Goal: Navigation & Orientation: Find specific page/section

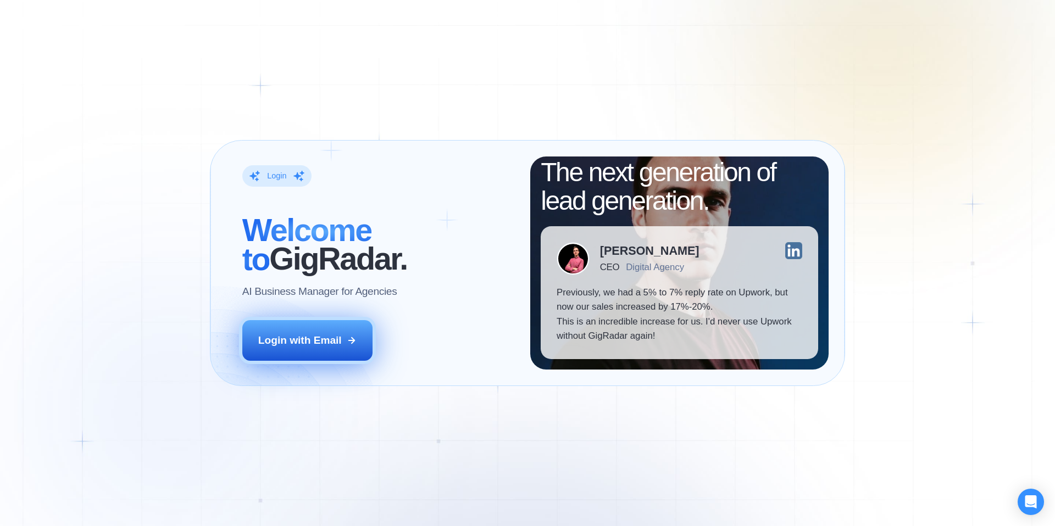
click at [323, 346] on div "Login with Email" at bounding box center [300, 341] width 84 height 14
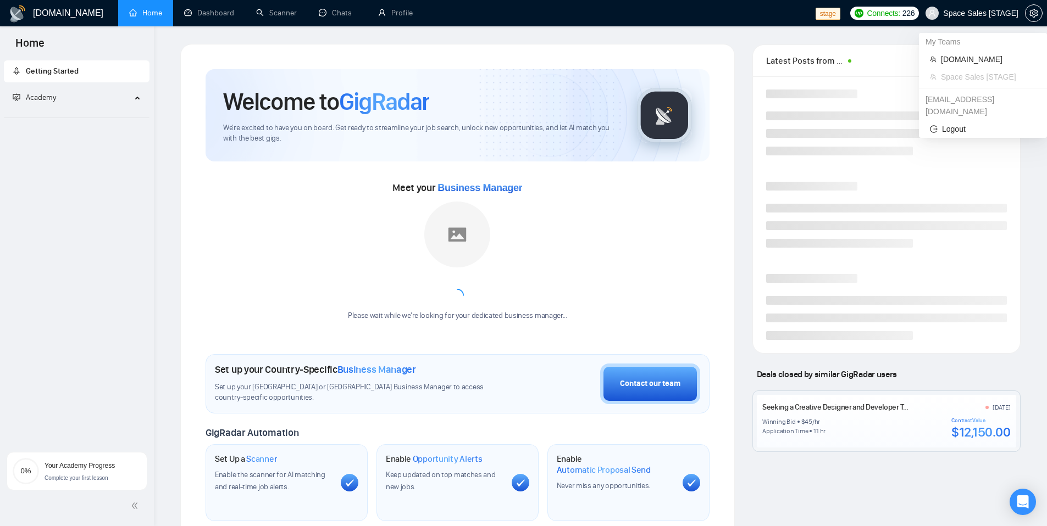
click at [968, 13] on span "Space Sales [STAGE]" at bounding box center [980, 13] width 75 height 0
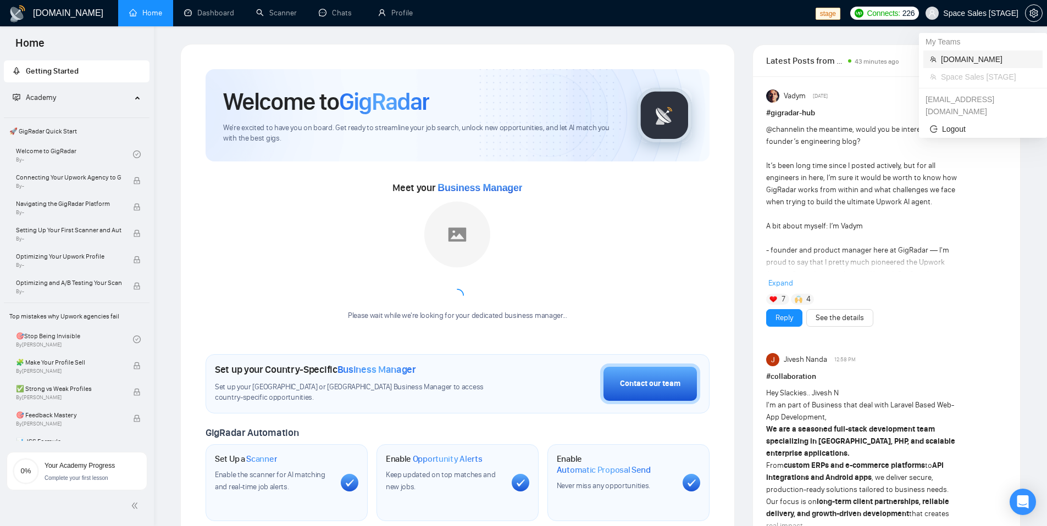
click at [975, 61] on span "stfalcon.com" at bounding box center [988, 59] width 95 height 12
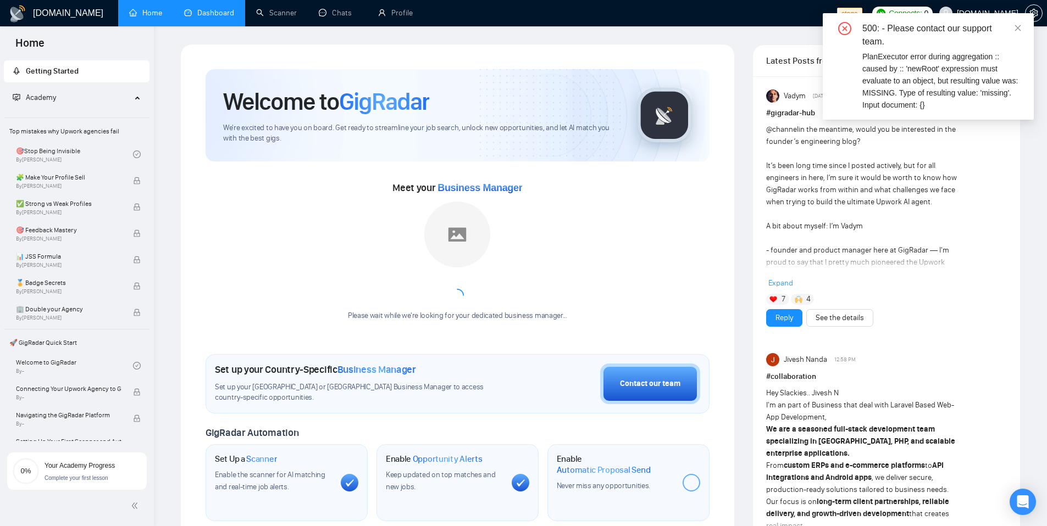
click at [212, 15] on link "Dashboard" at bounding box center [209, 12] width 50 height 9
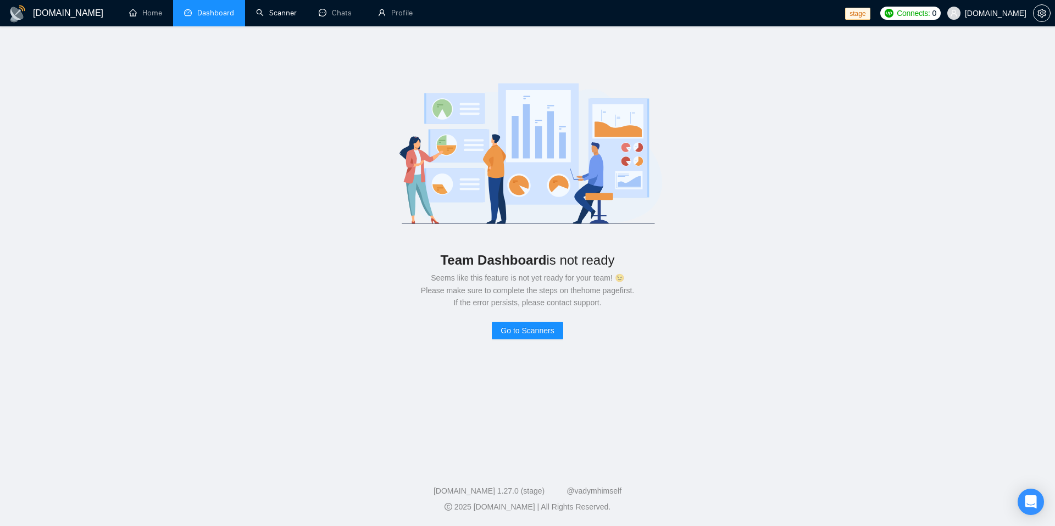
click at [267, 13] on link "Scanner" at bounding box center [276, 12] width 41 height 9
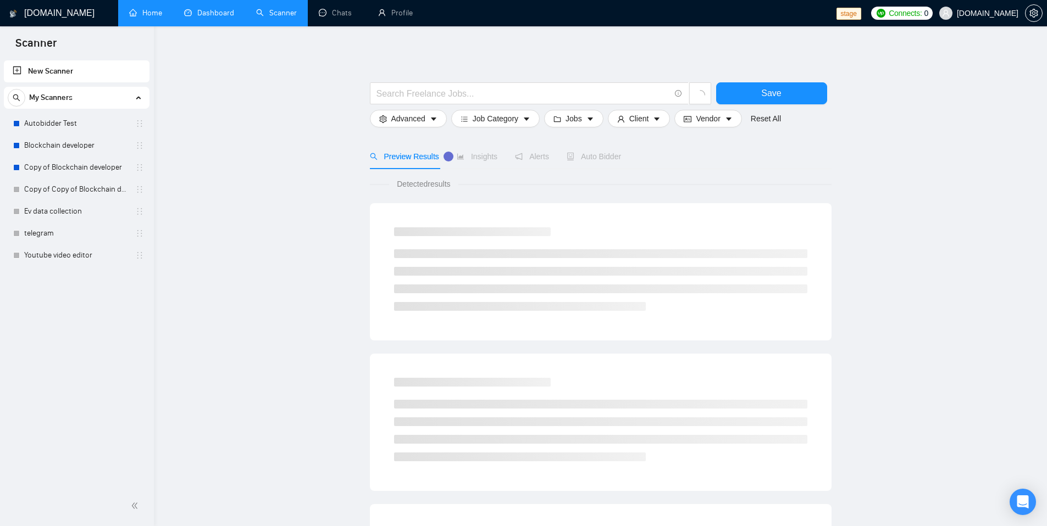
click at [141, 18] on link "Home" at bounding box center [145, 12] width 33 height 9
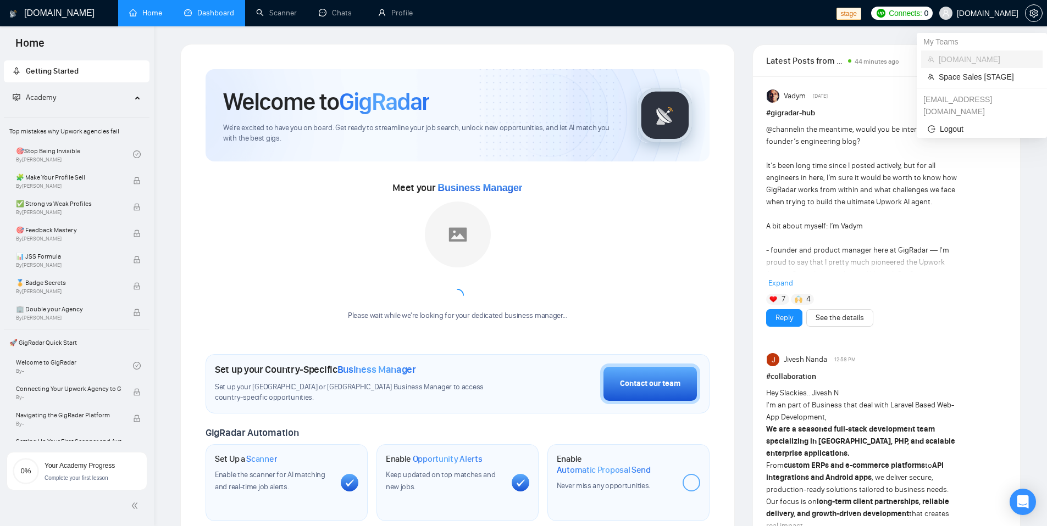
click at [980, 13] on span "stfalcon.com" at bounding box center [988, 13] width 62 height 0
click at [972, 80] on span "Space Sales [STAGE]" at bounding box center [987, 77] width 97 height 12
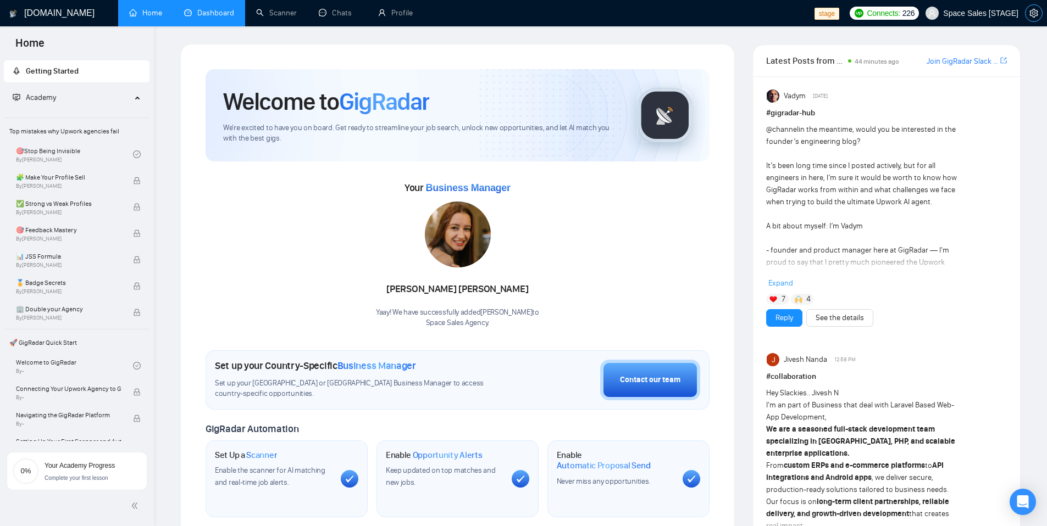
click at [1037, 15] on span "setting" at bounding box center [1033, 13] width 16 height 9
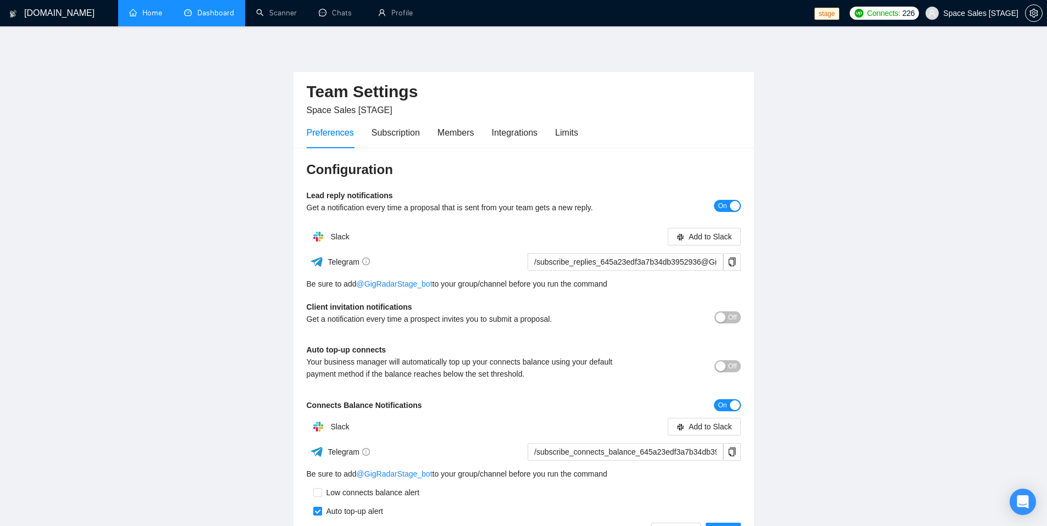
click at [159, 18] on link "Home" at bounding box center [145, 12] width 33 height 9
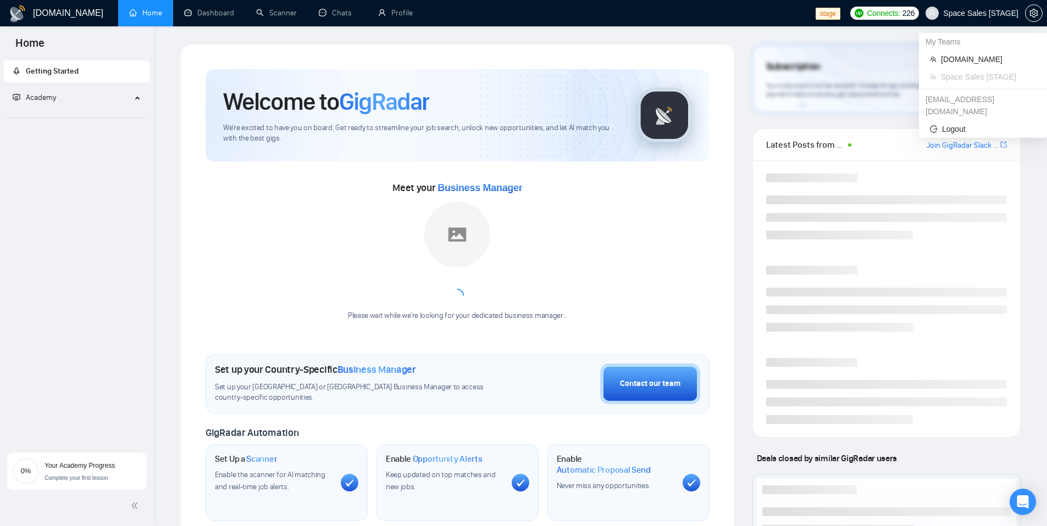
click at [979, 13] on span "Space Sales [STAGE]" at bounding box center [980, 13] width 75 height 0
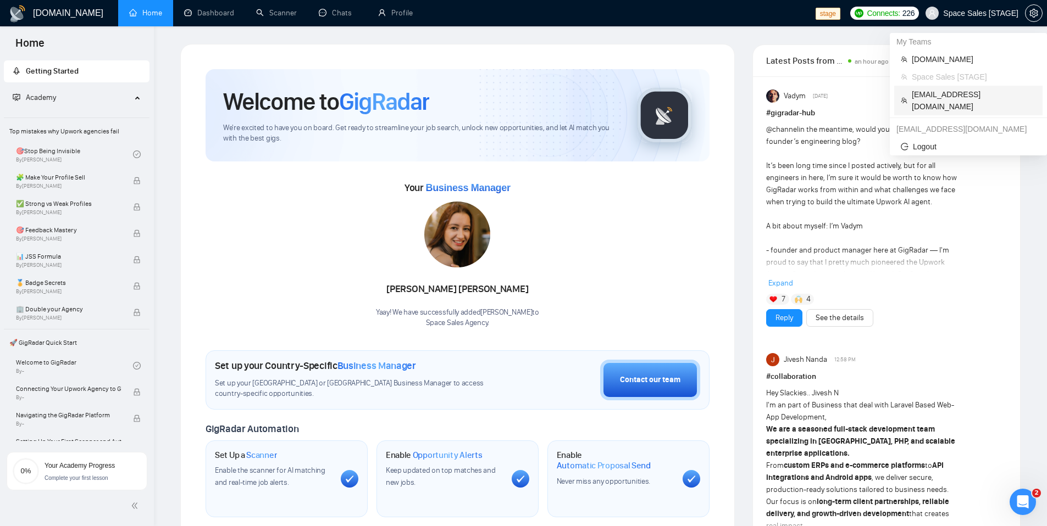
click at [970, 91] on span "evgeny.pinigin@zimalab.com" at bounding box center [974, 100] width 124 height 24
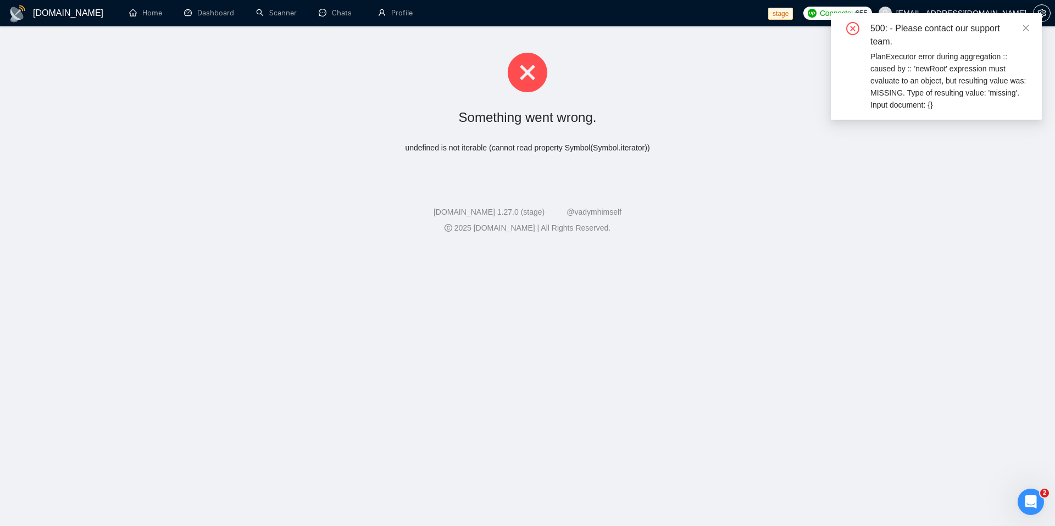
click at [642, 174] on div "Something went wrong. undefined is not iterable (cannot read property Symbol(Sy…" at bounding box center [527, 103] width 1055 height 154
click at [1019, 30] on div "500: - Please contact our support team." at bounding box center [949, 35] width 158 height 26
click at [1026, 27] on icon "close" at bounding box center [1026, 28] width 8 height 8
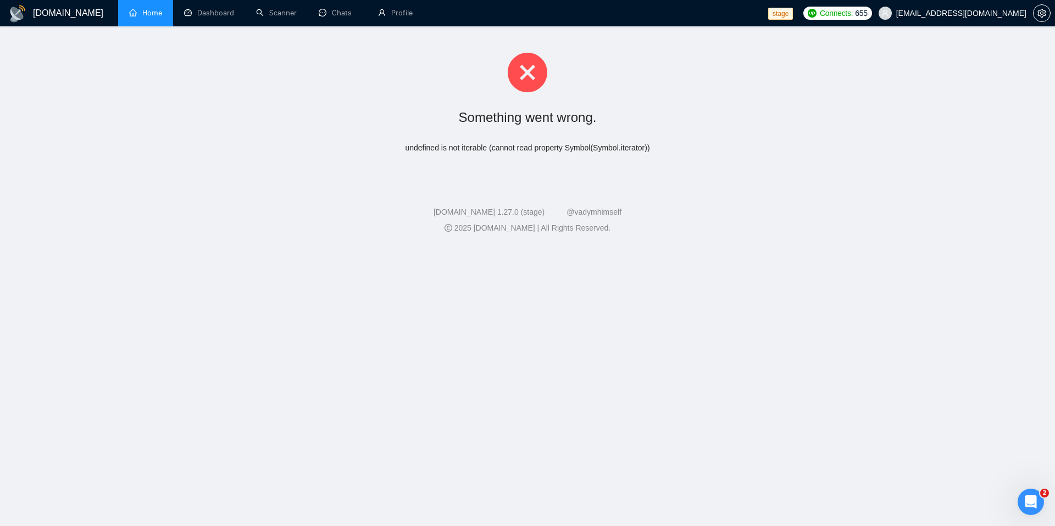
click at [152, 18] on link "Home" at bounding box center [145, 12] width 33 height 9
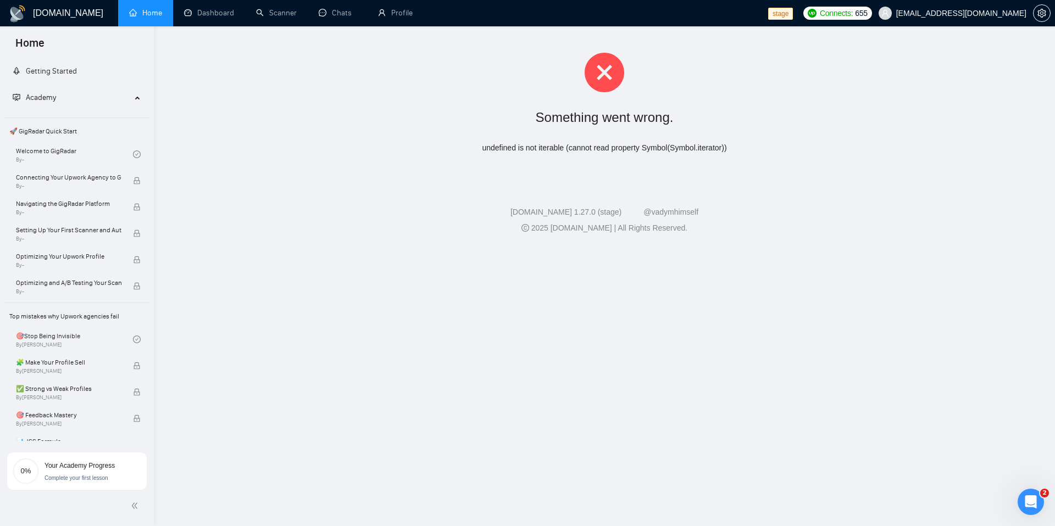
click at [133, 7] on li "Home" at bounding box center [145, 13] width 55 height 26
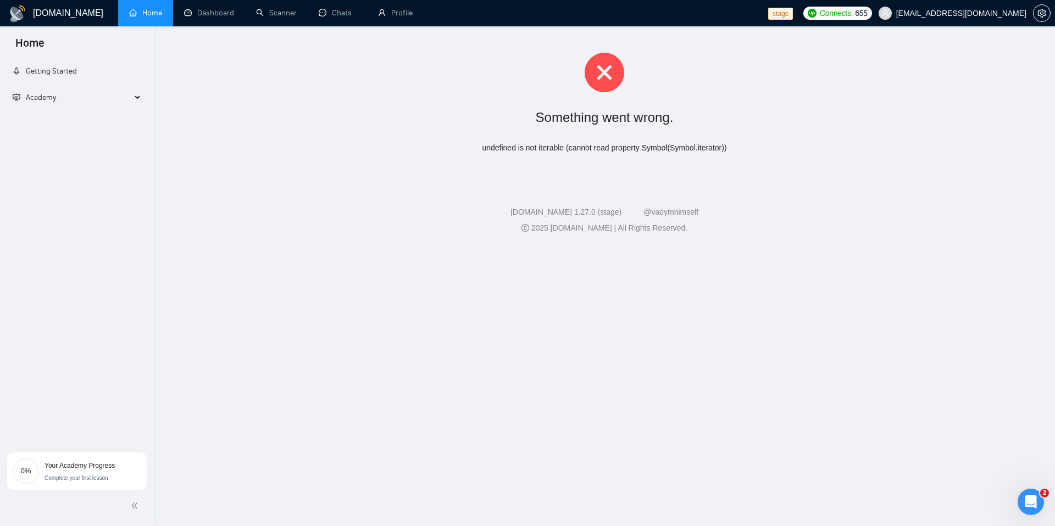
click at [133, 8] on span "Home" at bounding box center [145, 12] width 33 height 9
